Goal: Task Accomplishment & Management: Understand process/instructions

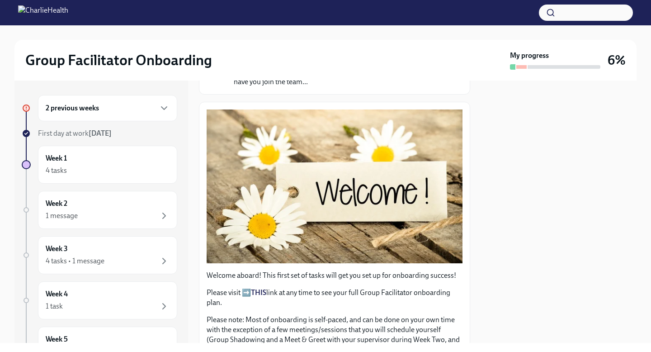
scroll to position [2, 0]
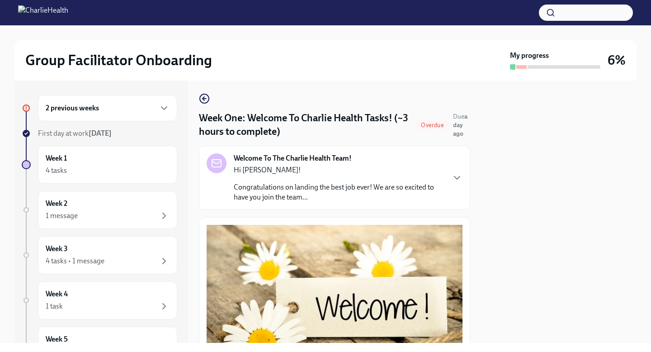
click at [93, 110] on h6 "2 previous weeks" at bounding box center [72, 108] width 53 height 10
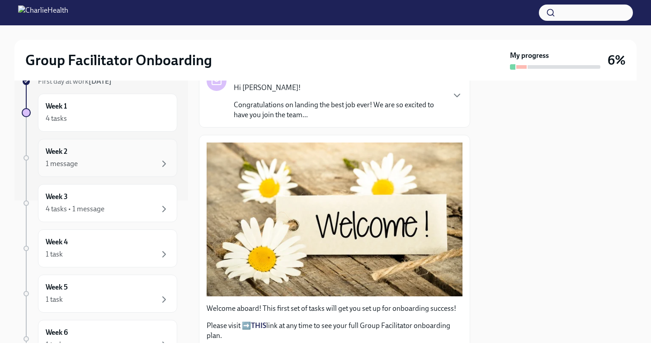
scroll to position [130, 0]
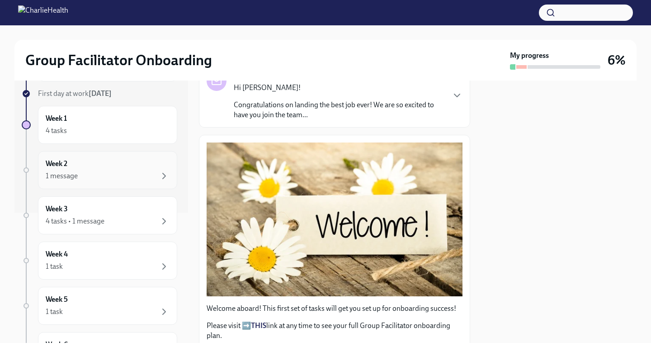
click at [158, 178] on div "1 message" at bounding box center [108, 175] width 124 height 11
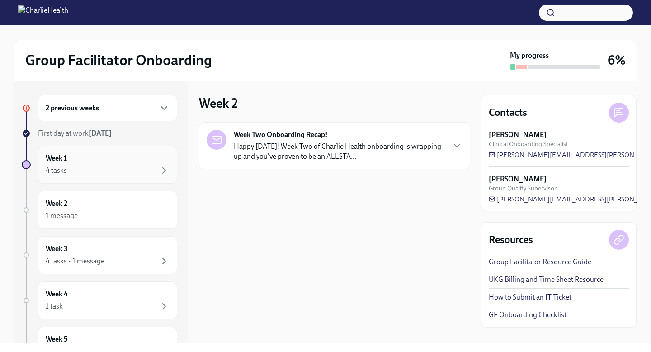
click at [158, 178] on div "Week 1 4 tasks" at bounding box center [107, 164] width 139 height 38
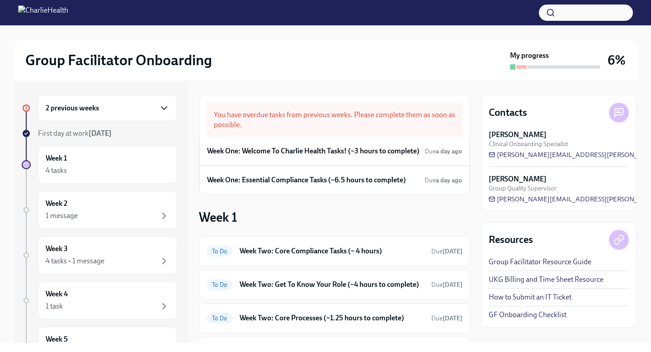
click at [168, 111] on icon "button" at bounding box center [164, 108] width 11 height 11
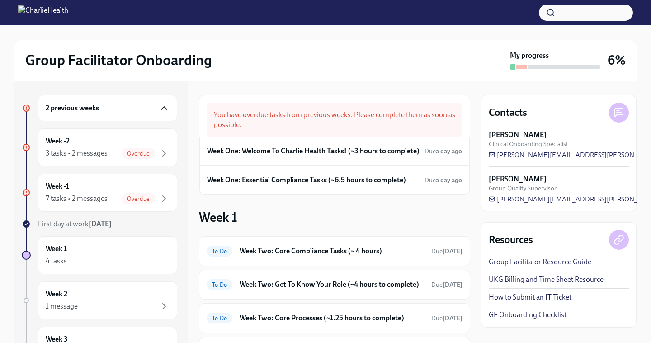
click at [168, 111] on icon "button" at bounding box center [164, 108] width 11 height 11
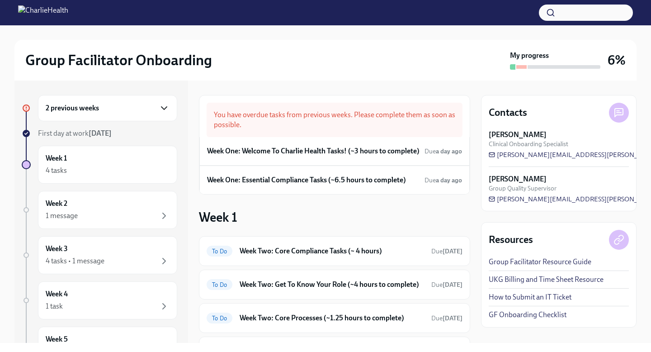
click at [146, 110] on div "2 previous weeks" at bounding box center [108, 108] width 124 height 11
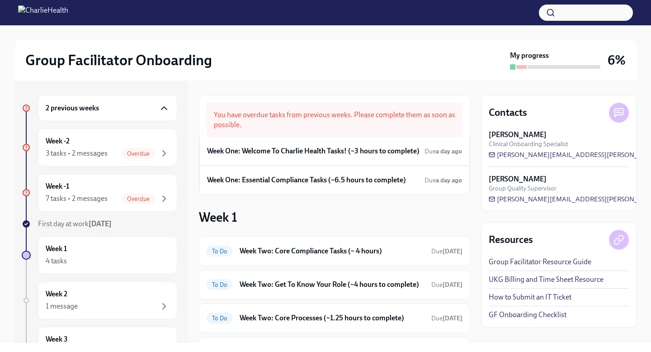
click at [143, 110] on div "2 previous weeks" at bounding box center [108, 108] width 124 height 11
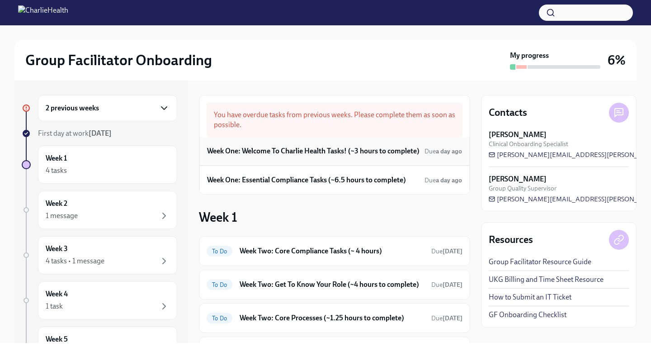
click at [243, 154] on h6 "Week One: Welcome To Charlie Health Tasks! (~3 hours to complete)" at bounding box center [313, 151] width 212 height 10
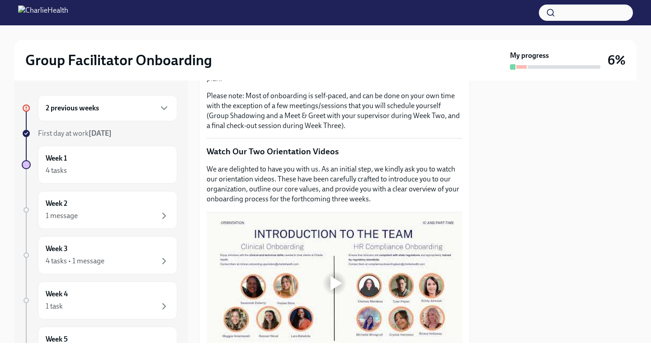
scroll to position [342, 0]
